Goal: Navigation & Orientation: Find specific page/section

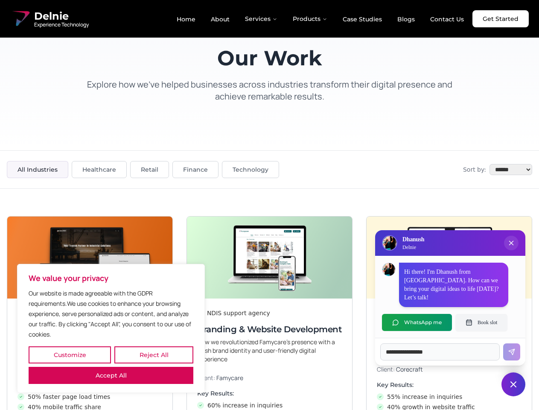
click at [70, 355] on button "Customize" at bounding box center [70, 354] width 82 height 17
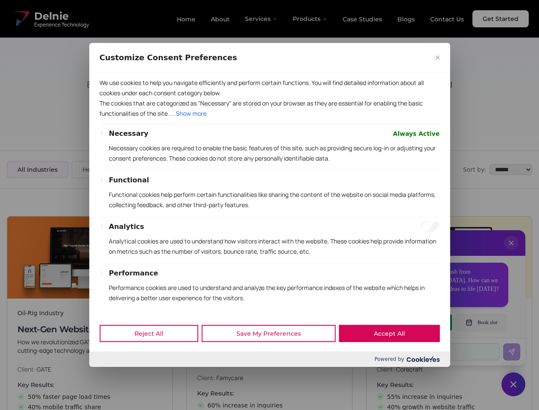
click at [154, 73] on div "Customize Consent Preferences" at bounding box center [269, 57] width 361 height 29
click at [111, 351] on div "Reject All Save My Preferences Accept All" at bounding box center [269, 333] width 361 height 36
click at [269, 205] on div "Functional Functional cookies help perform certain functionalities like sharing…" at bounding box center [274, 196] width 331 height 42
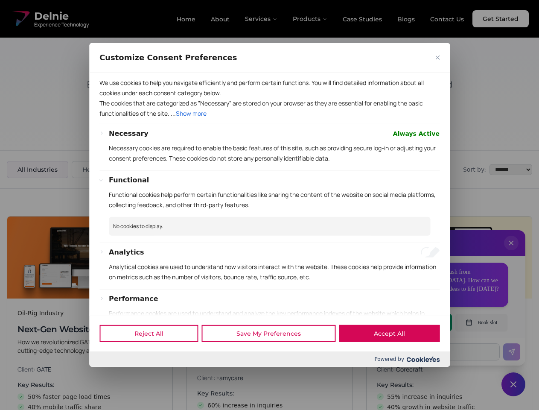
click at [512, 252] on div at bounding box center [269, 205] width 539 height 410
click at [417, 322] on div "Reject All Save My Preferences Accept All" at bounding box center [269, 333] width 361 height 36
click at [482, 322] on div at bounding box center [269, 205] width 539 height 410
click at [514, 384] on div at bounding box center [269, 205] width 539 height 410
click at [262, 19] on div at bounding box center [269, 205] width 539 height 410
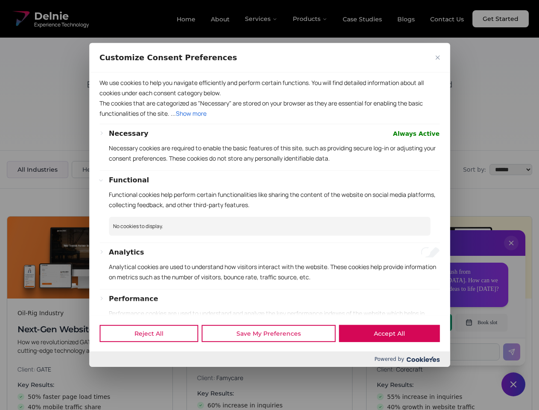
click at [310, 19] on div at bounding box center [269, 205] width 539 height 410
